Goal: Task Accomplishment & Management: Complete application form

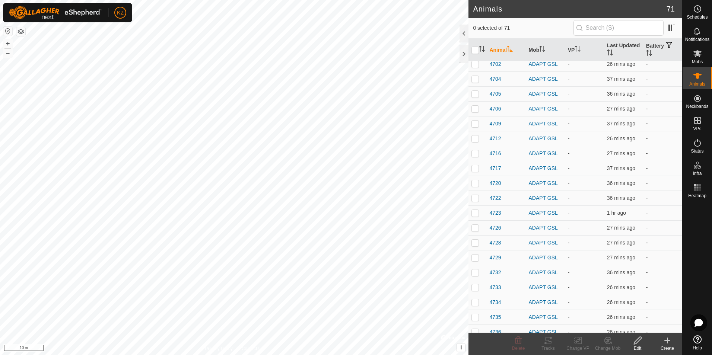
scroll to position [186, 0]
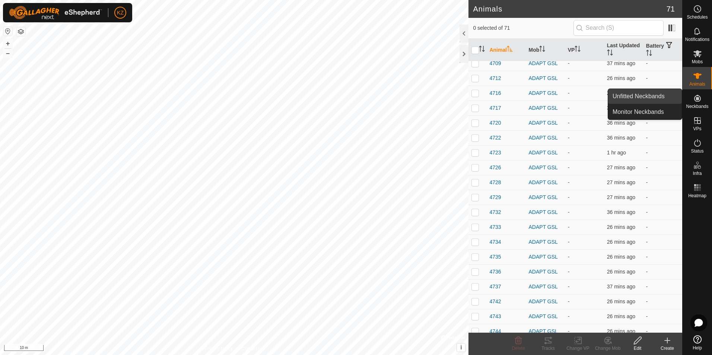
click at [647, 101] on link "Unfitted Neckbands" at bounding box center [645, 96] width 74 height 15
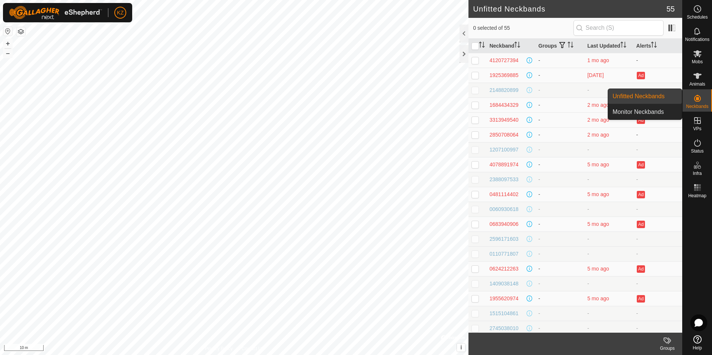
click at [649, 97] on link "Unfitted Neckbands" at bounding box center [645, 96] width 74 height 15
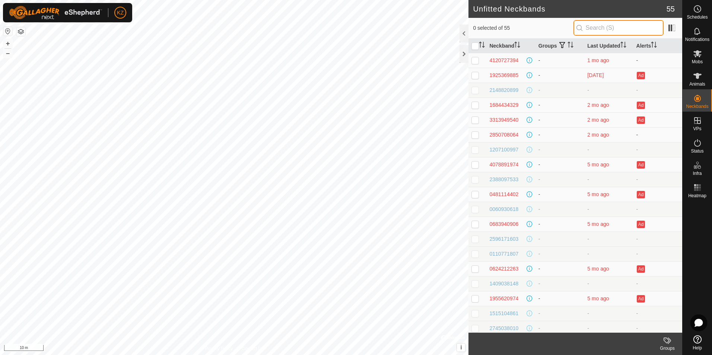
click at [645, 27] on input "text" at bounding box center [619, 28] width 90 height 16
type input "4329"
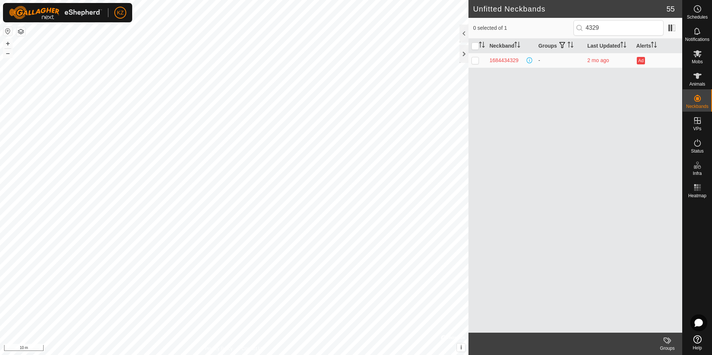
click at [479, 61] on td at bounding box center [478, 60] width 18 height 15
checkbox input "true"
click at [698, 76] on icon at bounding box center [698, 76] width 8 height 6
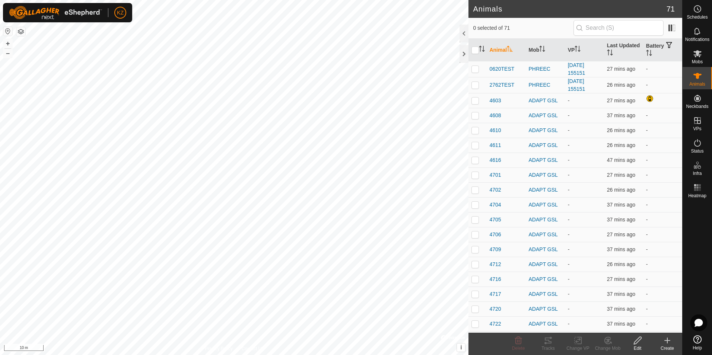
click at [667, 346] on div "Create" at bounding box center [668, 348] width 30 height 7
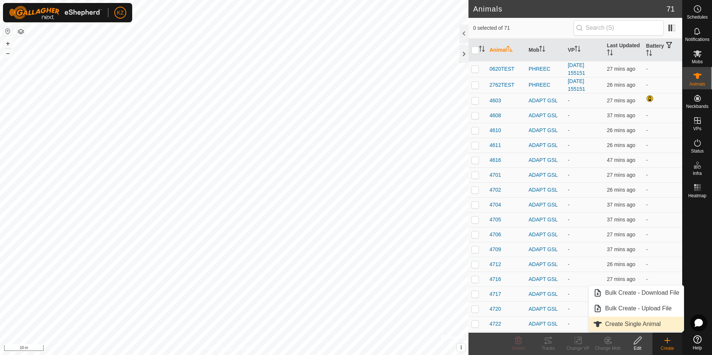
click at [660, 328] on link "Create Single Animal" at bounding box center [636, 324] width 95 height 15
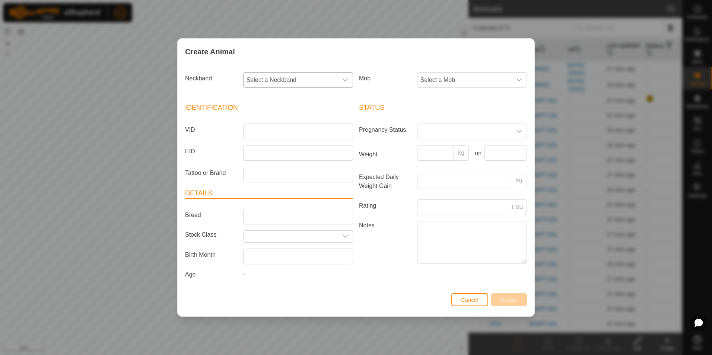
click at [308, 78] on span "Select a Neckband" at bounding box center [291, 80] width 94 height 15
type input "4329"
click at [288, 123] on li "1684434329" at bounding box center [298, 118] width 109 height 15
click at [465, 82] on span "Select a Mob" at bounding box center [465, 80] width 94 height 15
click at [475, 172] on li "PHREEC" at bounding box center [472, 165] width 109 height 15
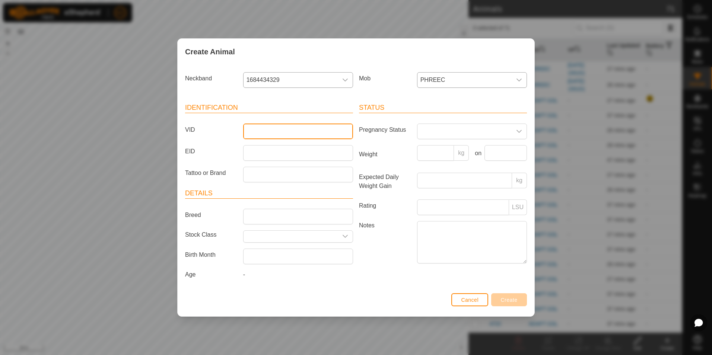
click at [271, 133] on input "VID" at bounding box center [298, 132] width 110 height 16
type input "4329TEST"
click at [510, 301] on span "Create" at bounding box center [509, 300] width 17 height 6
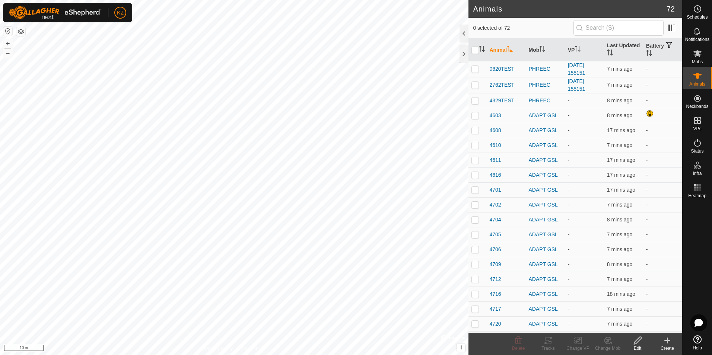
click at [671, 342] on icon at bounding box center [667, 340] width 9 height 9
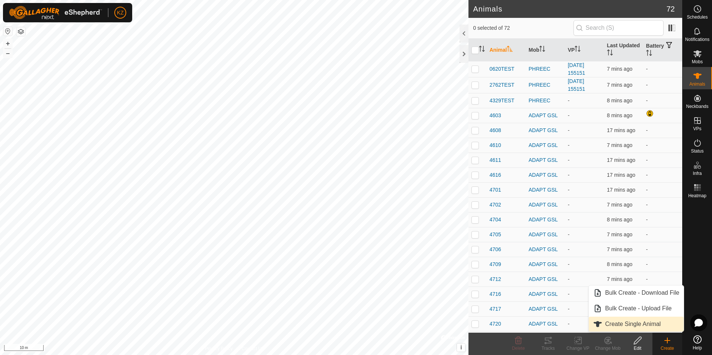
click at [654, 322] on link "Create Single Animal" at bounding box center [636, 324] width 95 height 15
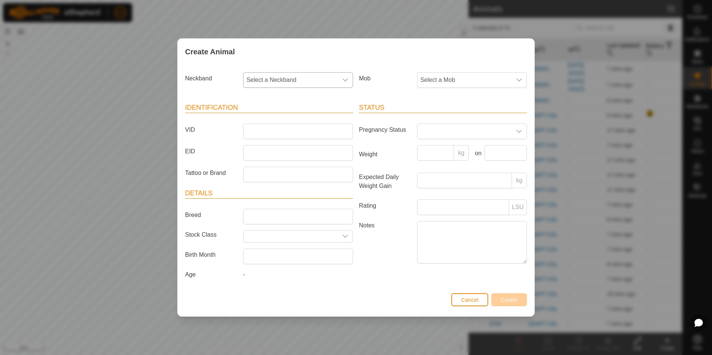
click at [300, 81] on span "Select a Neckband" at bounding box center [291, 80] width 94 height 15
type input "9540"
click at [265, 120] on li "3313949540" at bounding box center [298, 118] width 109 height 15
click at [495, 87] on span "Select a Mob" at bounding box center [465, 80] width 94 height 15
click at [473, 166] on li "PHREEC" at bounding box center [472, 165] width 109 height 15
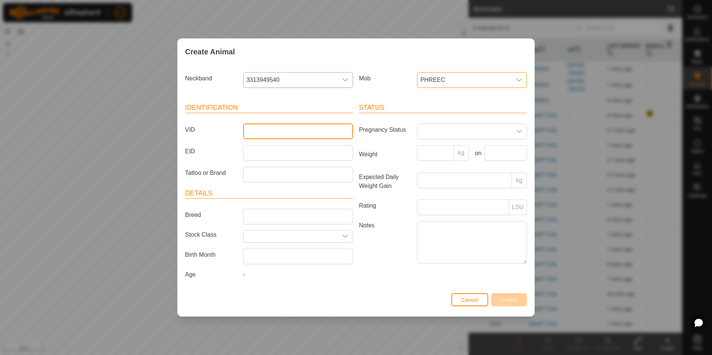
click at [281, 129] on input "VID" at bounding box center [298, 132] width 110 height 16
type input "9540TEST"
click at [517, 301] on span "Create" at bounding box center [509, 300] width 17 height 6
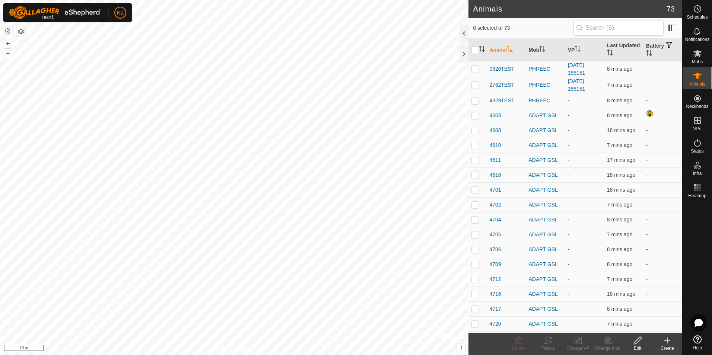
click at [672, 348] on div "Create" at bounding box center [668, 348] width 30 height 7
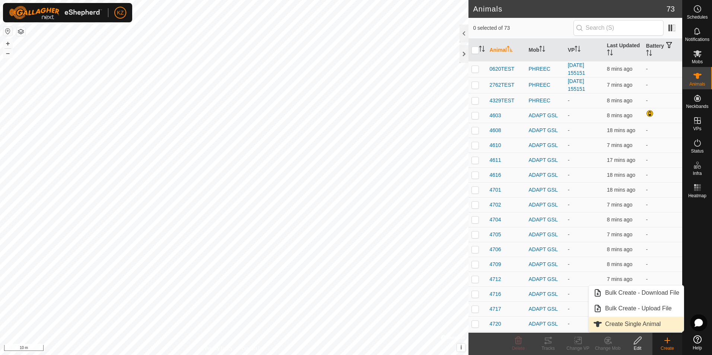
click at [641, 324] on link "Create Single Animal" at bounding box center [636, 324] width 95 height 15
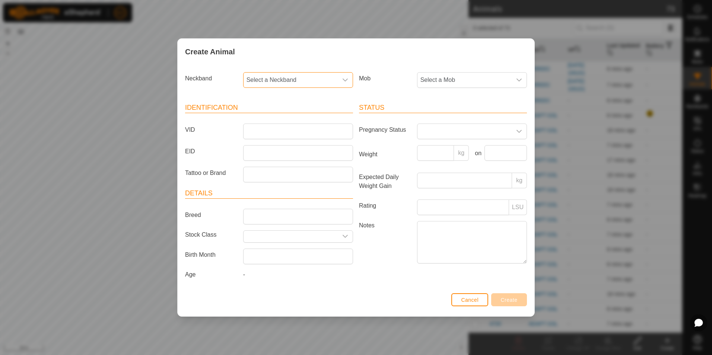
click at [308, 82] on span "Select a Neckband" at bounding box center [291, 80] width 94 height 15
type input "8064"
click at [308, 119] on li "2850708064" at bounding box center [298, 118] width 109 height 15
click at [484, 79] on span "Select a Mob" at bounding box center [465, 80] width 94 height 15
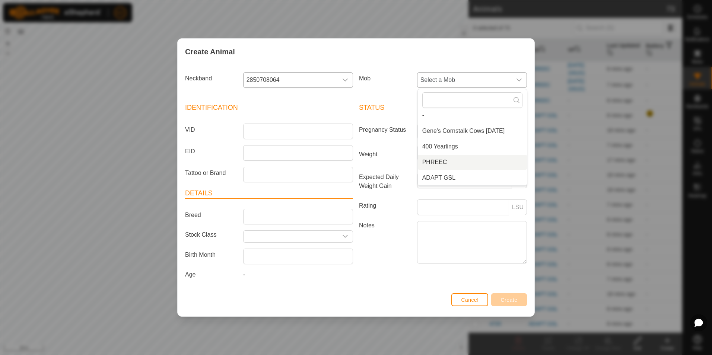
click at [469, 164] on li "PHREEC" at bounding box center [472, 162] width 109 height 15
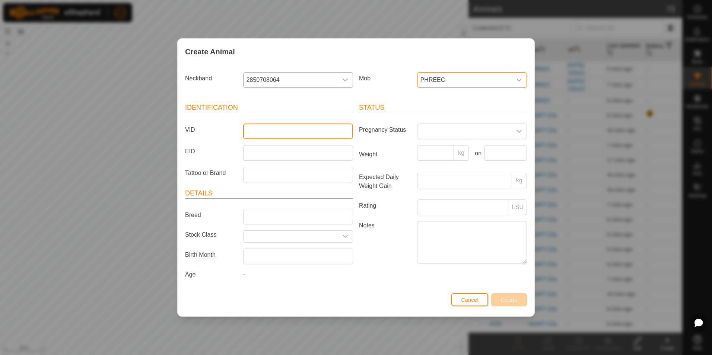
click at [319, 128] on input "VID" at bounding box center [298, 132] width 110 height 16
type input "8064TEST"
click at [514, 303] on span "Create" at bounding box center [509, 300] width 17 height 6
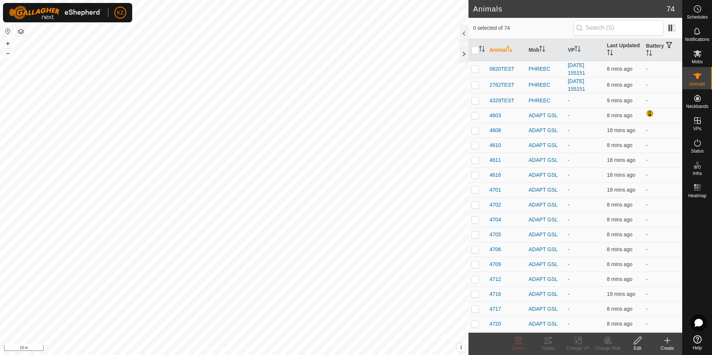
click at [670, 345] on icon at bounding box center [667, 340] width 9 height 9
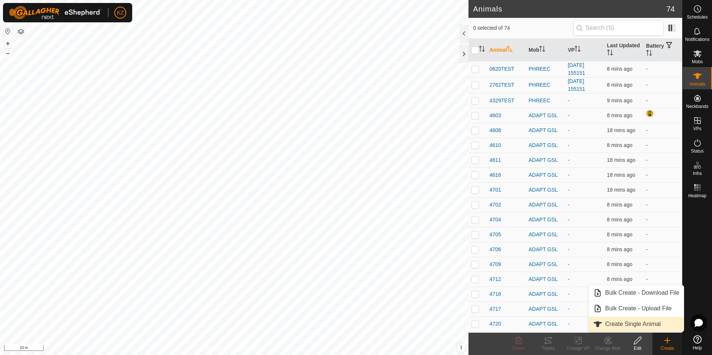
click at [663, 328] on link "Create Single Animal" at bounding box center [636, 324] width 95 height 15
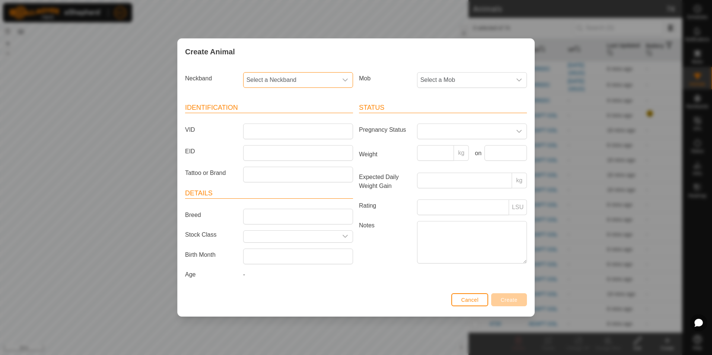
click at [267, 77] on span "Select a Neckband" at bounding box center [291, 80] width 94 height 15
type input "7394"
drag, startPoint x: 300, startPoint y: 117, endPoint x: 306, endPoint y: 118, distance: 5.6
click at [300, 117] on li "4120727394" at bounding box center [298, 118] width 109 height 15
click at [508, 79] on span "Select a Mob" at bounding box center [465, 80] width 94 height 15
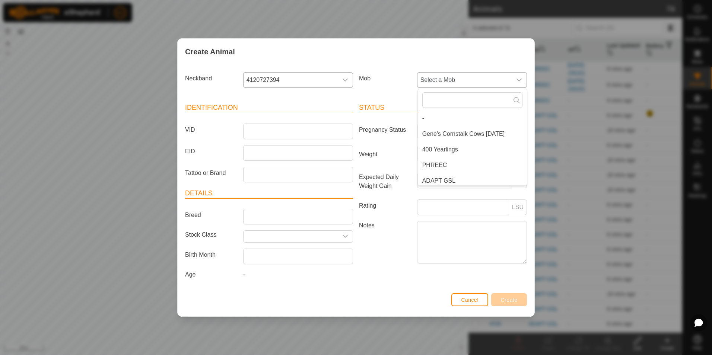
click at [486, 170] on li "PHREEC" at bounding box center [472, 165] width 109 height 15
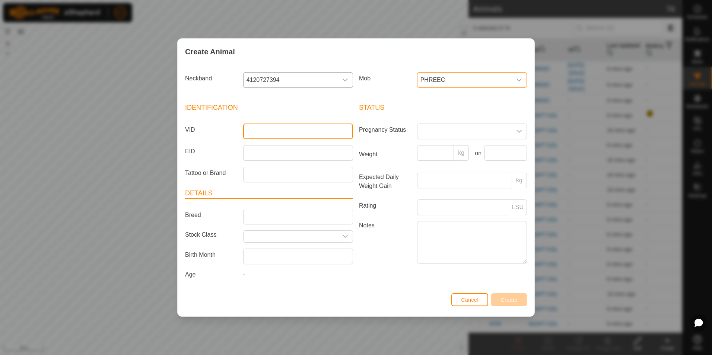
click at [308, 133] on input "VID" at bounding box center [298, 132] width 110 height 16
click at [426, 129] on span at bounding box center [465, 131] width 94 height 15
click at [294, 132] on input "7394" at bounding box center [298, 132] width 110 height 16
type input "7394TEST"
click at [520, 302] on button "Create" at bounding box center [509, 300] width 36 height 13
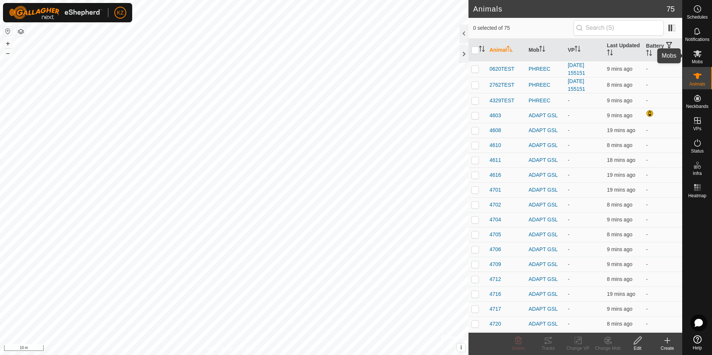
click at [702, 63] on span "Mobs" at bounding box center [697, 62] width 11 height 4
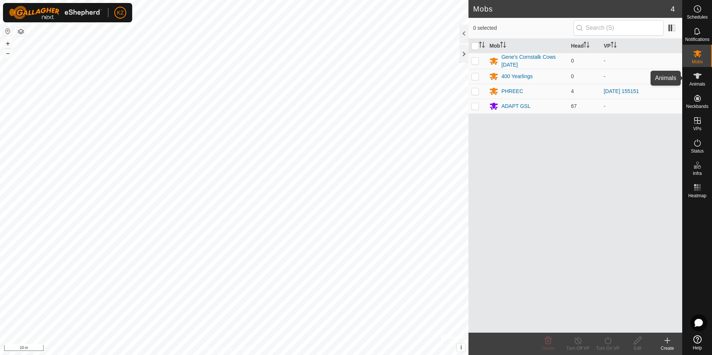
click at [700, 79] on icon at bounding box center [697, 76] width 9 height 9
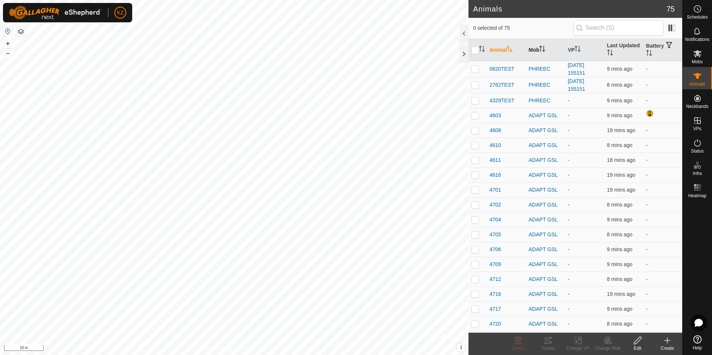
click at [535, 51] on th "Mob" at bounding box center [545, 50] width 39 height 23
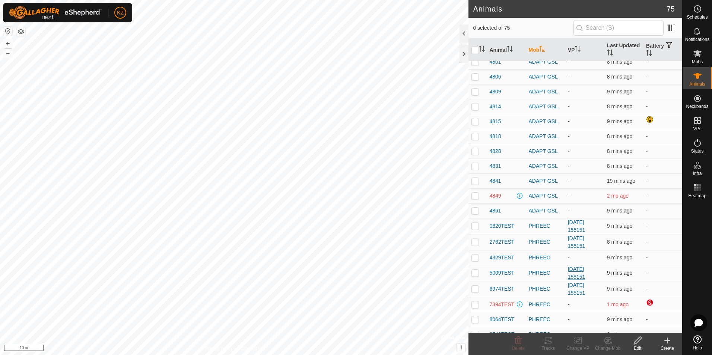
scroll to position [850, 0]
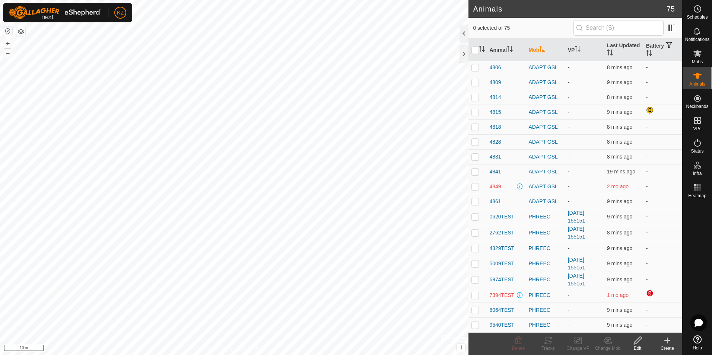
click at [475, 250] on p-checkbox at bounding box center [475, 248] width 7 height 6
checkbox input "true"
click at [475, 324] on p-checkbox at bounding box center [475, 325] width 7 height 6
checkbox input "true"
click at [475, 309] on p-checkbox at bounding box center [475, 310] width 7 height 6
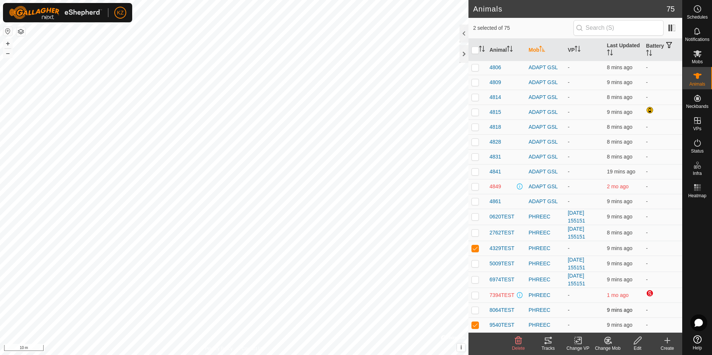
checkbox input "true"
click at [582, 344] on icon at bounding box center [578, 340] width 9 height 9
click at [619, 311] on link "Choose VP..." at bounding box center [601, 308] width 74 height 15
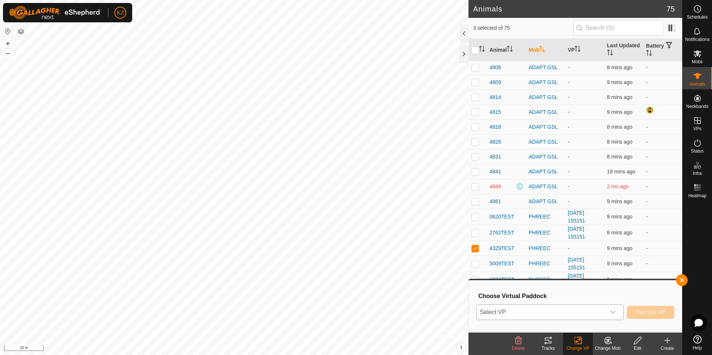
click at [579, 312] on span "Select VP" at bounding box center [541, 312] width 129 height 15
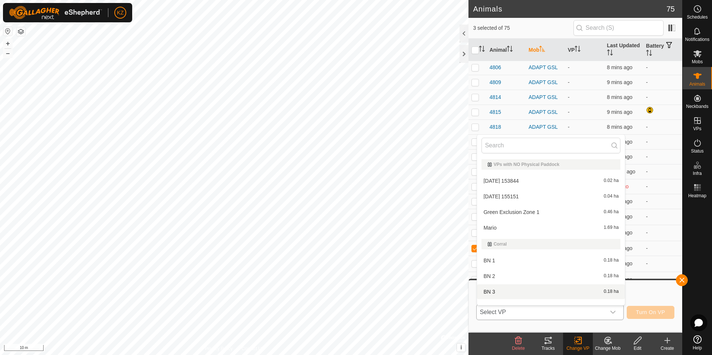
scroll to position [10, 0]
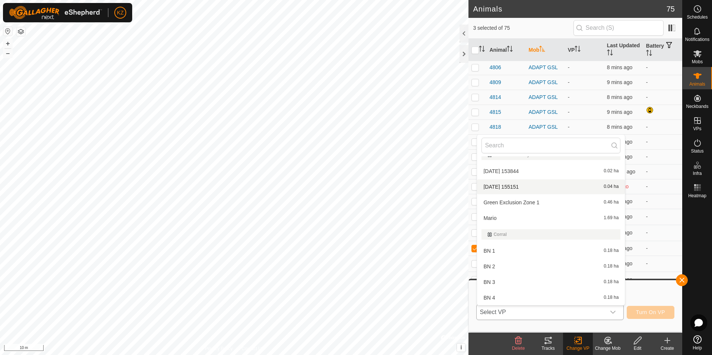
click at [555, 185] on li "[DATE] 155151 0.04 ha" at bounding box center [551, 187] width 148 height 15
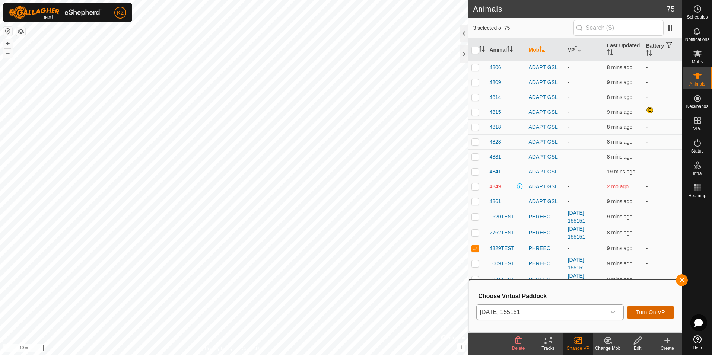
click at [655, 313] on span "Turn On VP" at bounding box center [650, 313] width 29 height 6
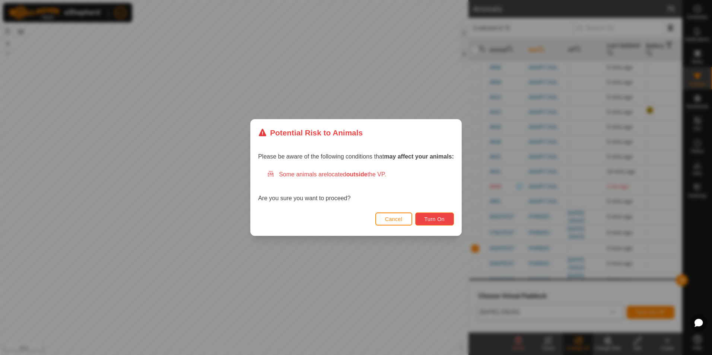
click at [439, 221] on span "Turn On" at bounding box center [435, 219] width 20 height 6
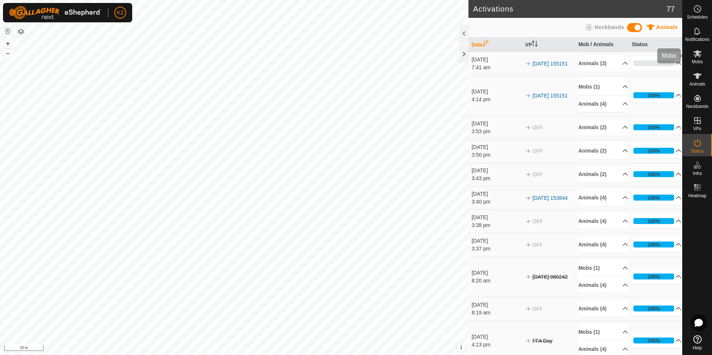
click at [697, 61] on span "Mobs" at bounding box center [697, 62] width 11 height 4
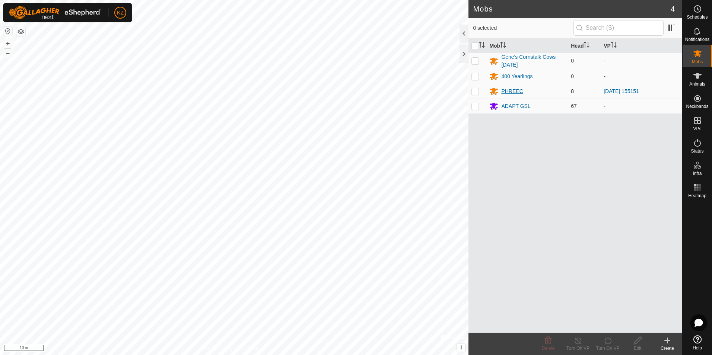
click at [508, 93] on div "PHREEC" at bounding box center [512, 92] width 22 height 8
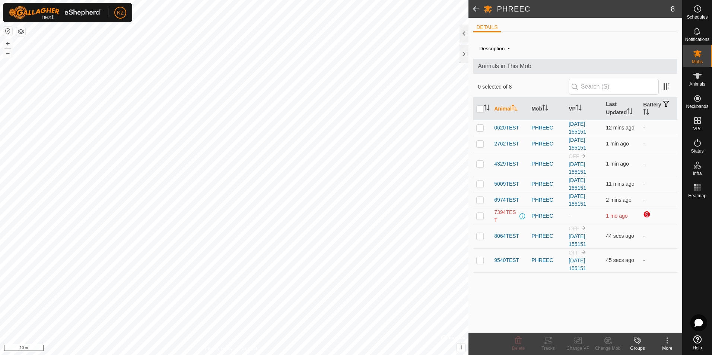
click at [474, 127] on td at bounding box center [482, 128] width 18 height 16
checkbox input "true"
click at [478, 141] on p-checkbox at bounding box center [479, 144] width 7 height 6
checkbox input "true"
click at [479, 184] on p-checkbox at bounding box center [479, 184] width 7 height 6
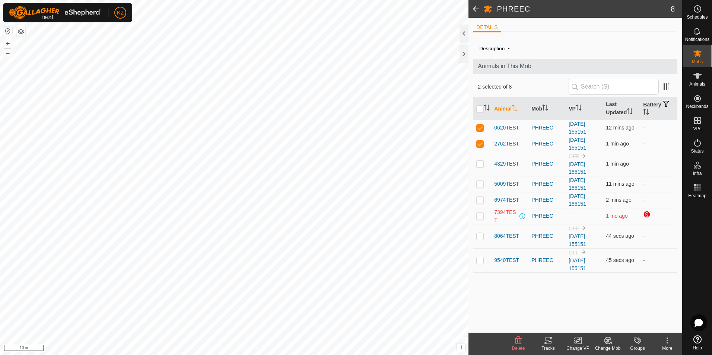
checkbox input "true"
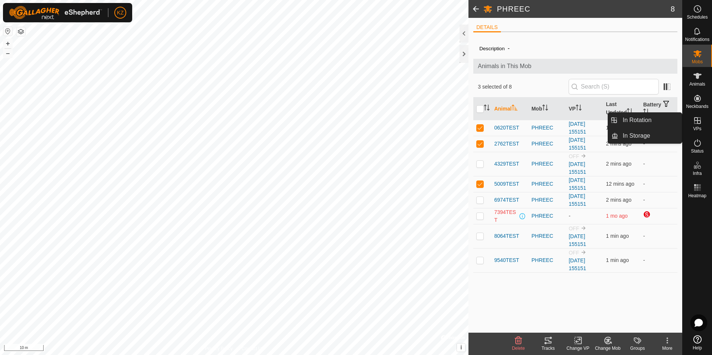
click at [696, 123] on icon at bounding box center [697, 120] width 9 height 9
click at [651, 123] on link "In Rotation" at bounding box center [650, 120] width 64 height 15
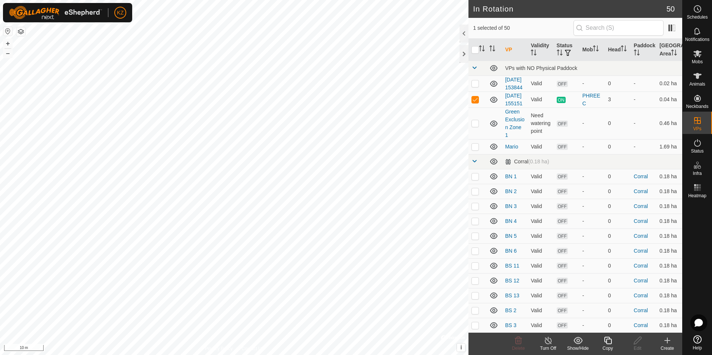
checkbox input "true"
checkbox input "false"
click at [517, 339] on icon at bounding box center [518, 340] width 7 height 7
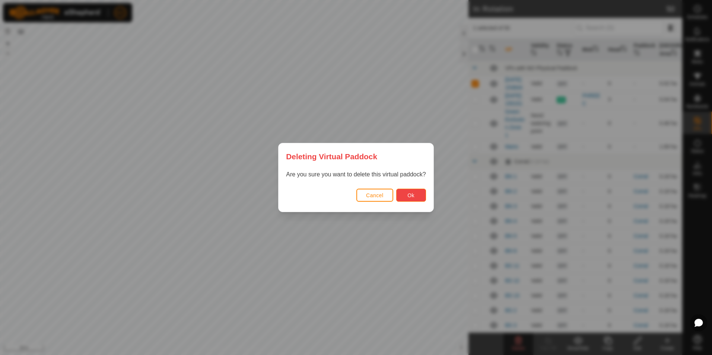
click at [415, 196] on button "Ok" at bounding box center [411, 195] width 30 height 13
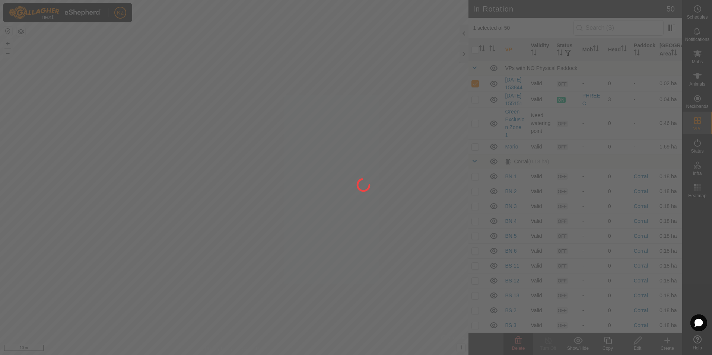
checkbox input "false"
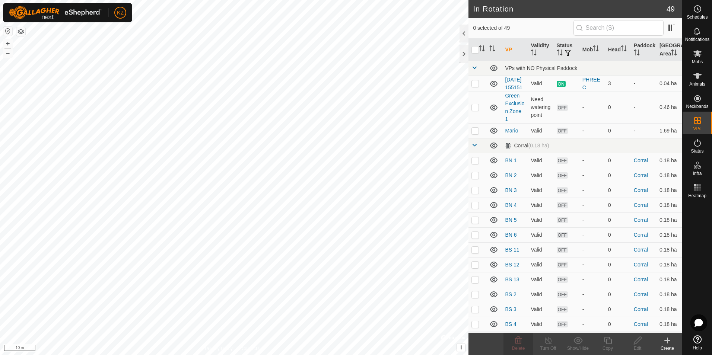
click at [665, 340] on icon at bounding box center [667, 340] width 9 height 9
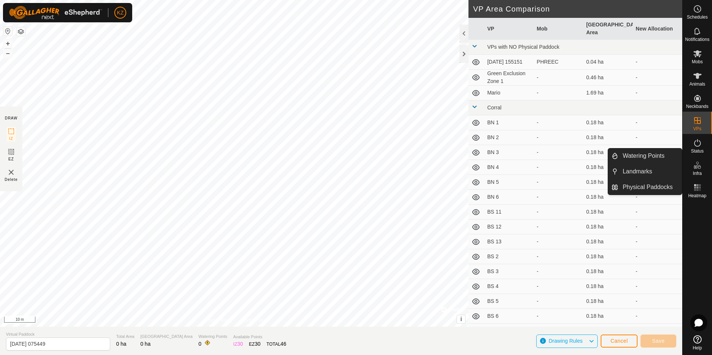
click at [700, 168] on icon at bounding box center [697, 165] width 9 height 9
click at [637, 172] on link "Landmarks" at bounding box center [650, 171] width 64 height 15
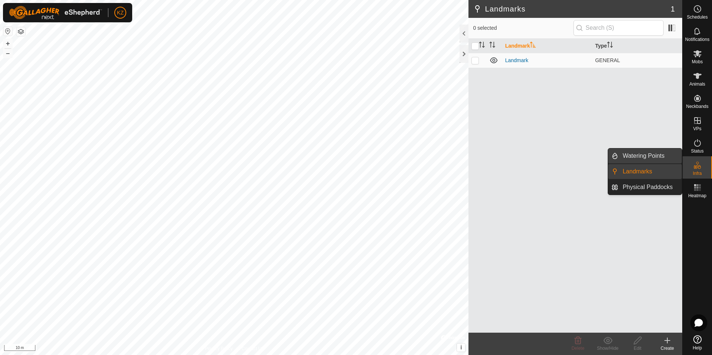
click at [639, 160] on link "Watering Points" at bounding box center [650, 156] width 64 height 15
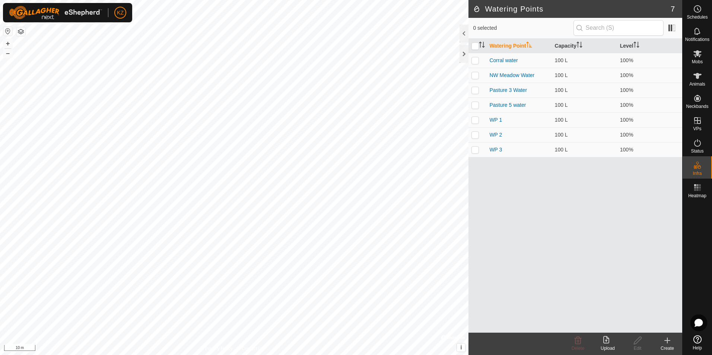
click at [673, 343] on create-svg-icon at bounding box center [668, 340] width 30 height 9
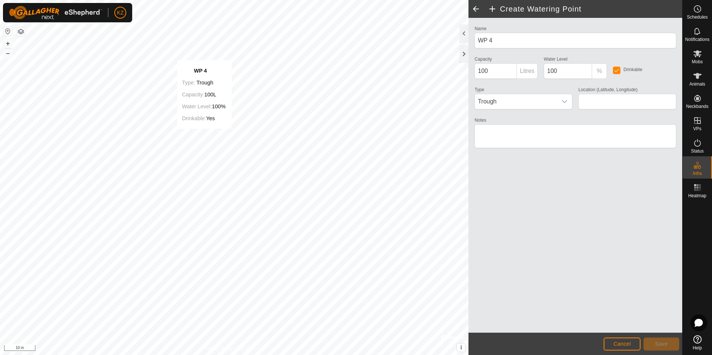
type input "41.893680, -103.681886"
click at [663, 346] on span "Save" at bounding box center [661, 344] width 13 height 6
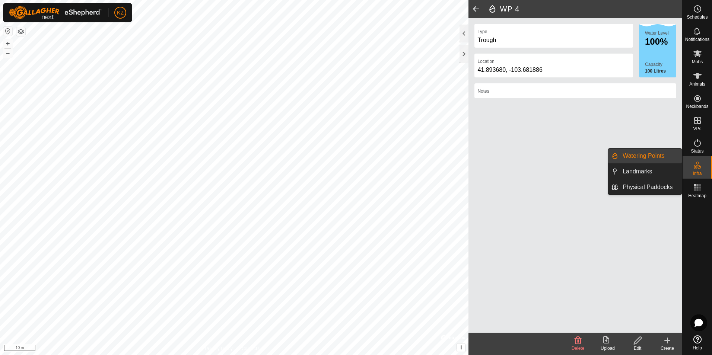
click at [652, 152] on link "Watering Points" at bounding box center [650, 156] width 64 height 15
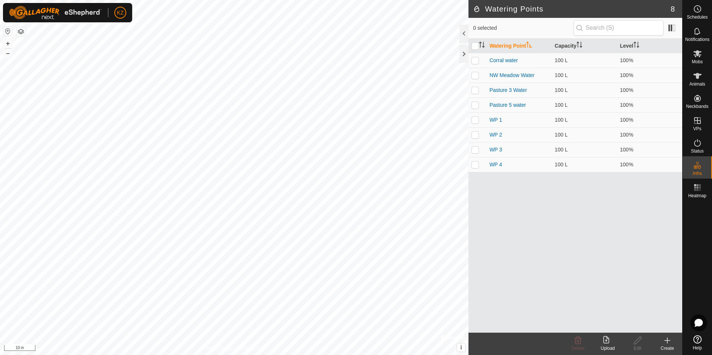
click at [669, 342] on icon at bounding box center [667, 340] width 9 height 9
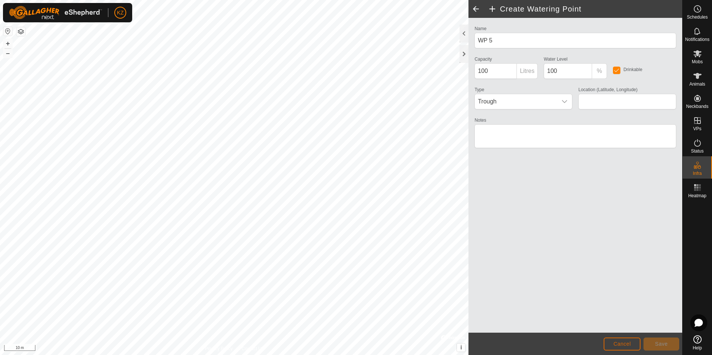
click at [622, 343] on span "Cancel" at bounding box center [623, 344] width 18 height 6
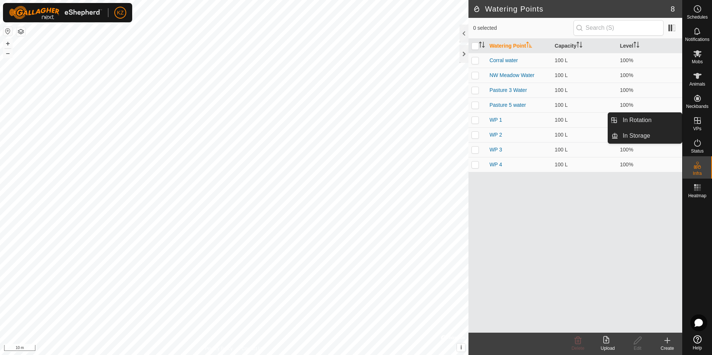
click at [698, 132] on div "VPs" at bounding box center [697, 123] width 29 height 22
click at [695, 120] on icon at bounding box center [697, 120] width 7 height 7
click at [654, 119] on link "In Rotation" at bounding box center [650, 120] width 64 height 15
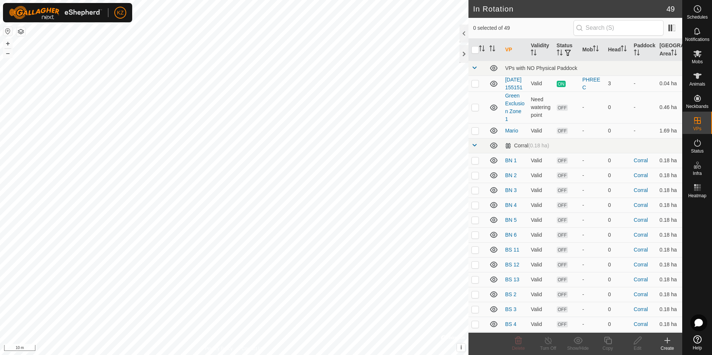
click at [666, 344] on icon at bounding box center [667, 340] width 9 height 9
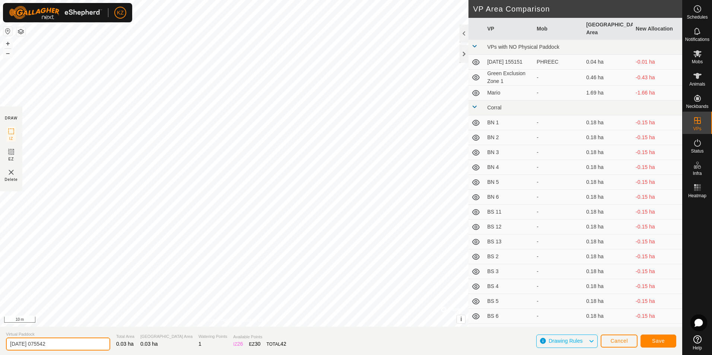
click at [79, 340] on input "[DATE] 075542" at bounding box center [58, 344] width 104 height 13
drag, startPoint x: 76, startPoint y: 340, endPoint x: 11, endPoint y: 341, distance: 64.8
click at [11, 341] on input "[DATE] 075542" at bounding box center [58, 344] width 104 height 13
type input "ffa test"
click at [668, 338] on button "Save" at bounding box center [659, 341] width 36 height 13
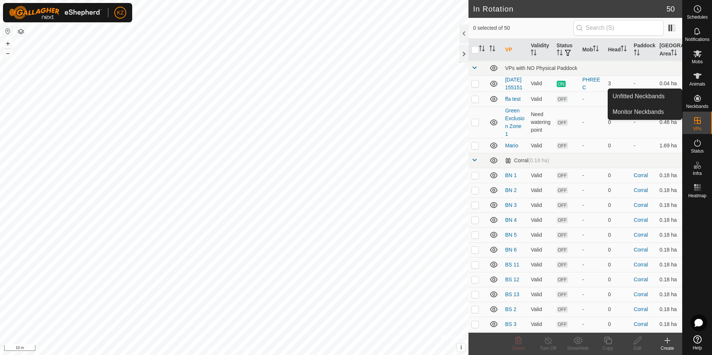
click at [700, 56] on icon at bounding box center [698, 53] width 8 height 7
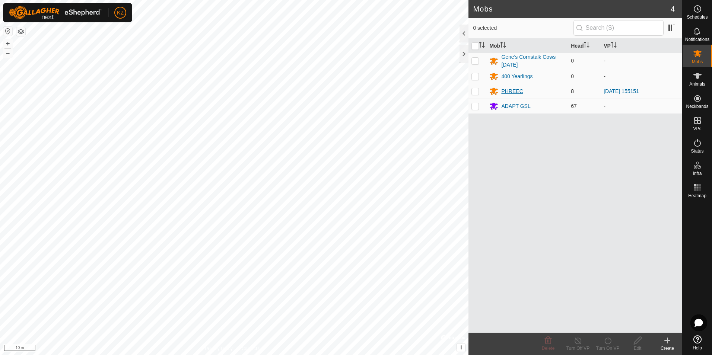
click at [513, 91] on div "PHREEC" at bounding box center [512, 92] width 22 height 8
